Goal: Task Accomplishment & Management: Complete application form

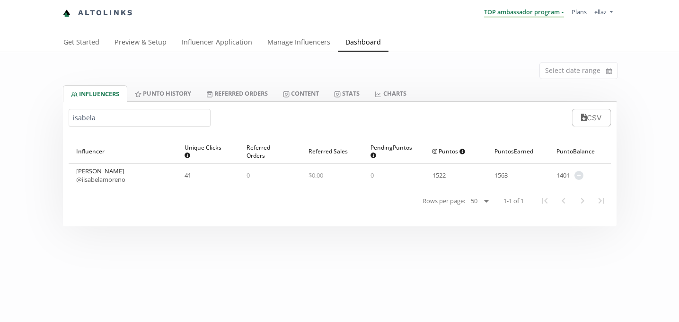
click at [513, 18] on link "TOP ambassador program" at bounding box center [524, 13] width 80 height 10
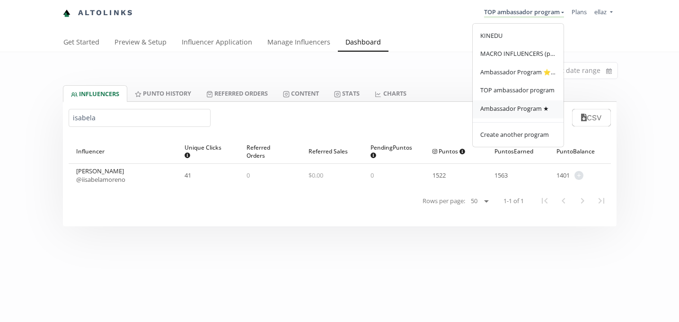
click at [516, 117] on link "Ambassador Program ★" at bounding box center [518, 109] width 91 height 18
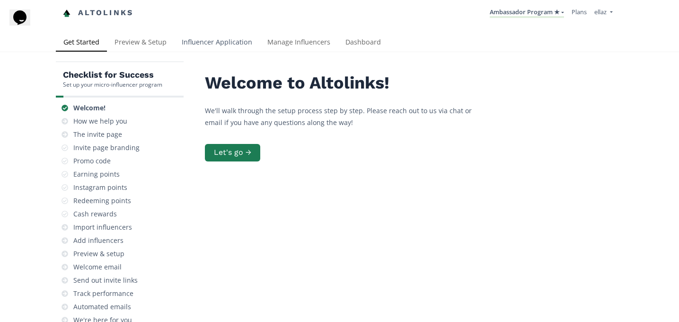
click at [204, 43] on link "Influencer Application" at bounding box center [217, 43] width 86 height 19
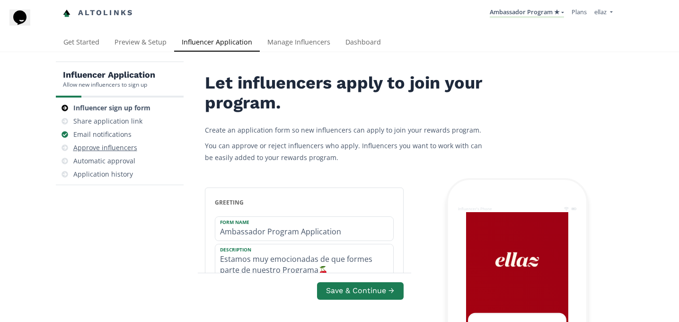
click at [117, 147] on div "Approve influencers" at bounding box center [105, 147] width 64 height 9
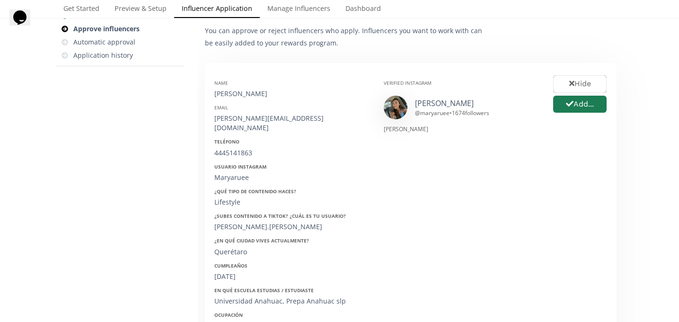
scroll to position [149, 0]
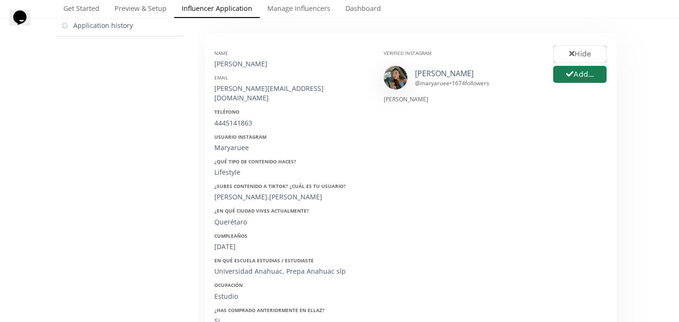
click at [570, 83] on div "Hide Add..." at bounding box center [581, 64] width 54 height 41
click at [577, 79] on button "Add..." at bounding box center [580, 74] width 56 height 20
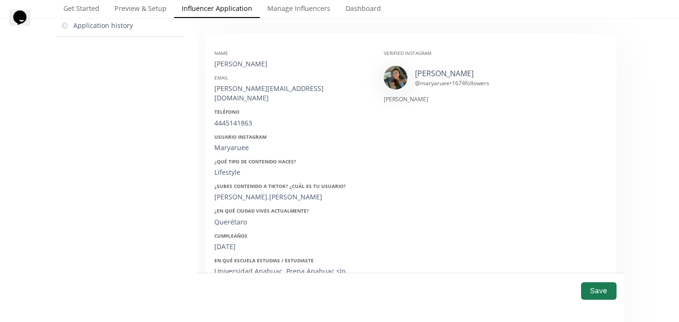
click at [233, 64] on div "María Anguiano Rueda" at bounding box center [291, 63] width 155 height 9
copy div "María Anguiano Rueda"
click at [272, 88] on div "maria-anguianoru@hotmail.com" at bounding box center [291, 93] width 155 height 19
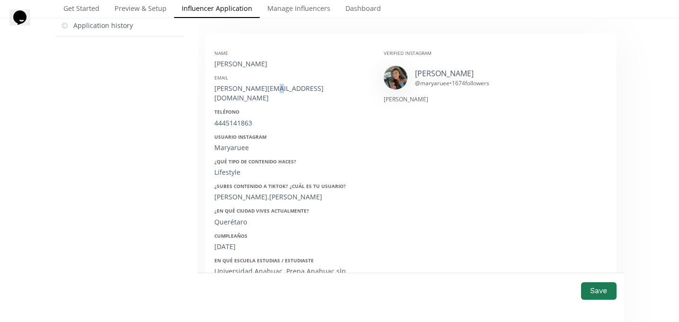
click at [272, 88] on div "maria-anguianoru@hotmail.com" at bounding box center [291, 93] width 155 height 19
copy div "maria-anguianoru@hotmail.com"
click at [229, 118] on div "4445141863" at bounding box center [291, 122] width 155 height 9
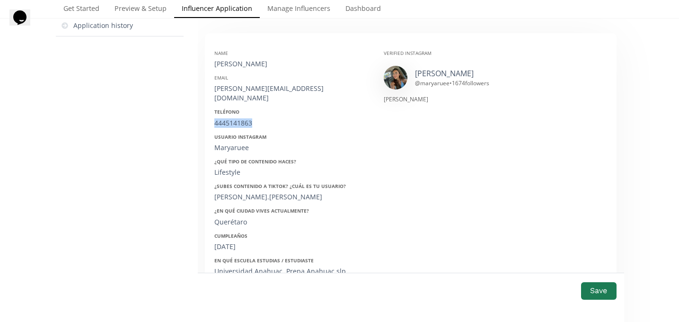
copy div "4445141863"
click at [232, 143] on div "Maryaruee" at bounding box center [291, 147] width 155 height 9
copy div "Maryaruee"
click at [237, 242] on div "05/03/2006" at bounding box center [291, 246] width 155 height 9
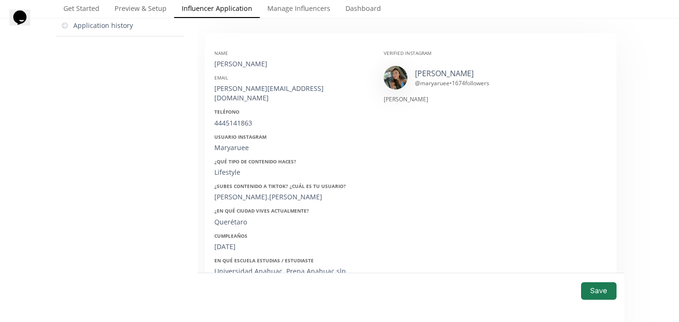
click at [237, 242] on div "05/03/2006" at bounding box center [291, 246] width 155 height 9
copy div "05/03/2006"
click at [591, 290] on button "Save" at bounding box center [599, 291] width 38 height 20
